Goal: Information Seeking & Learning: Learn about a topic

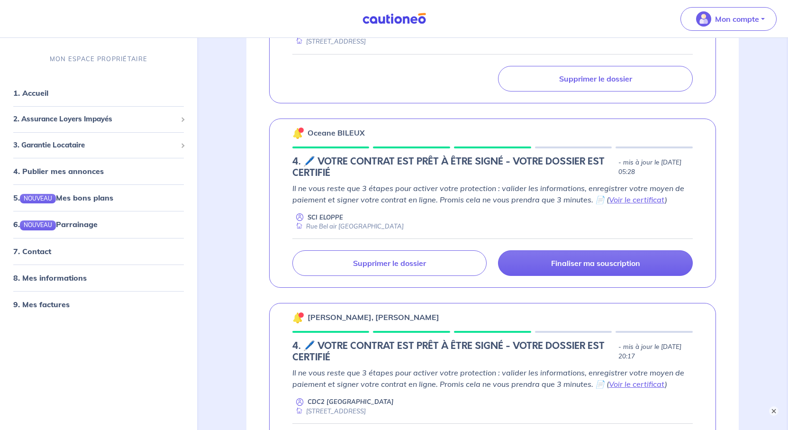
scroll to position [237, 0]
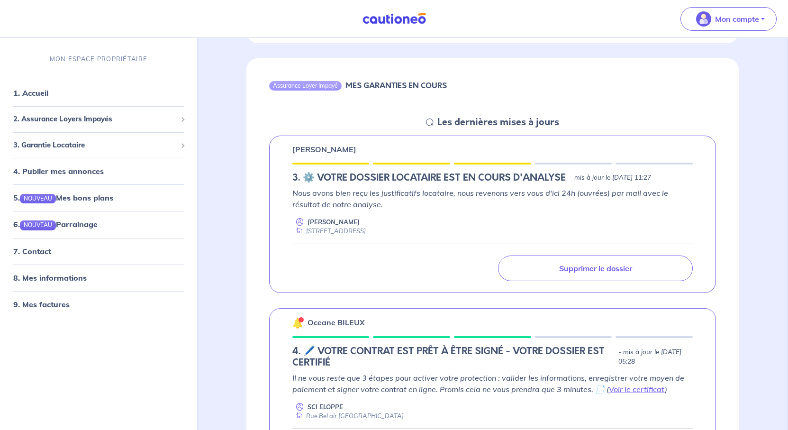
scroll to position [379, 0]
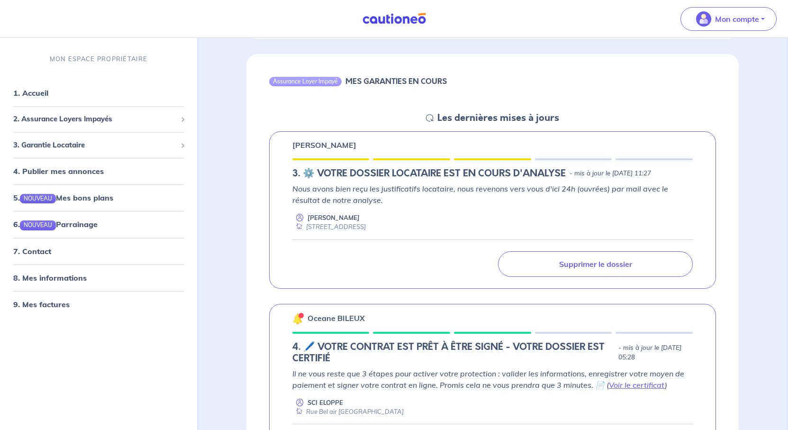
scroll to position [430, 0]
